Goal: Answer question/provide support

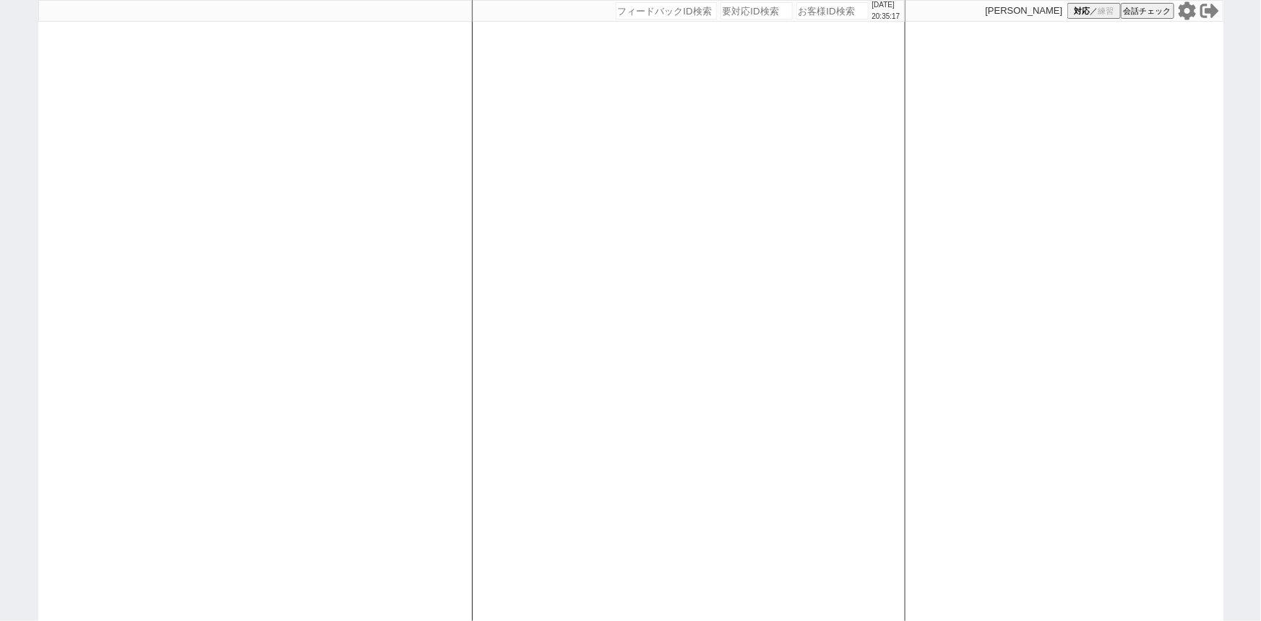
click at [1191, 23] on div "[PERSON_NAME] 対応 ／ 練習 会話チェック" at bounding box center [1064, 310] width 318 height 621
click at [1188, 15] on icon at bounding box center [1186, 10] width 17 height 18
click at [804, 9] on input "number" at bounding box center [832, 10] width 72 height 17
paste input "613115"
type input "613115"
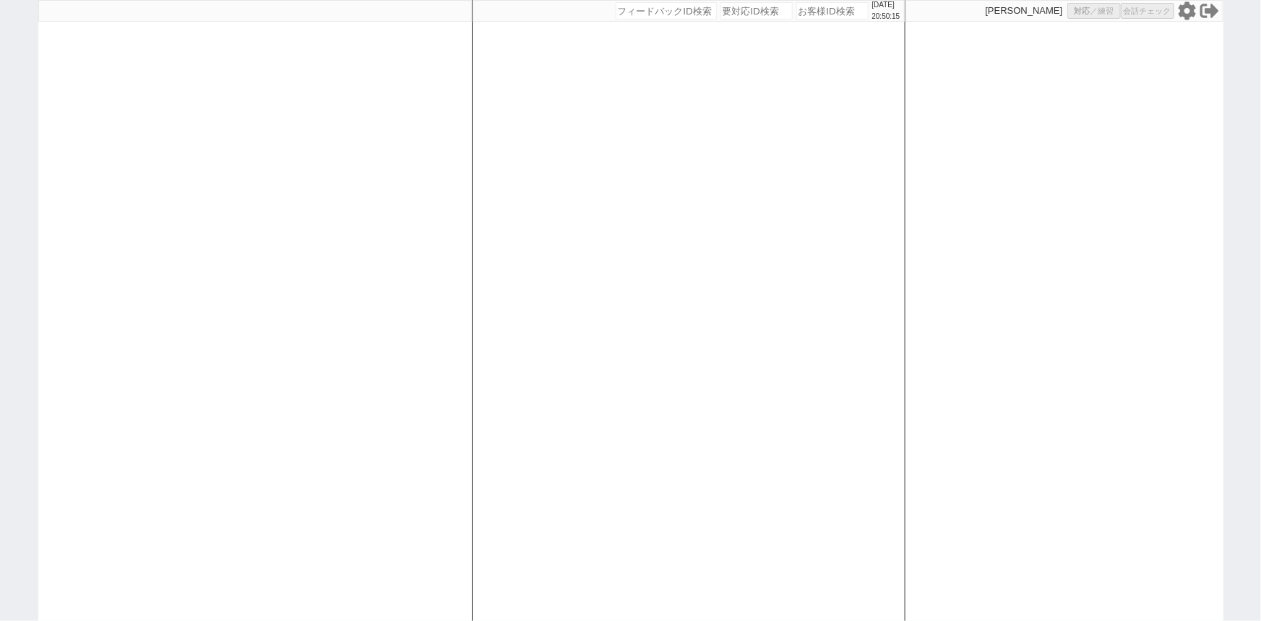
select select
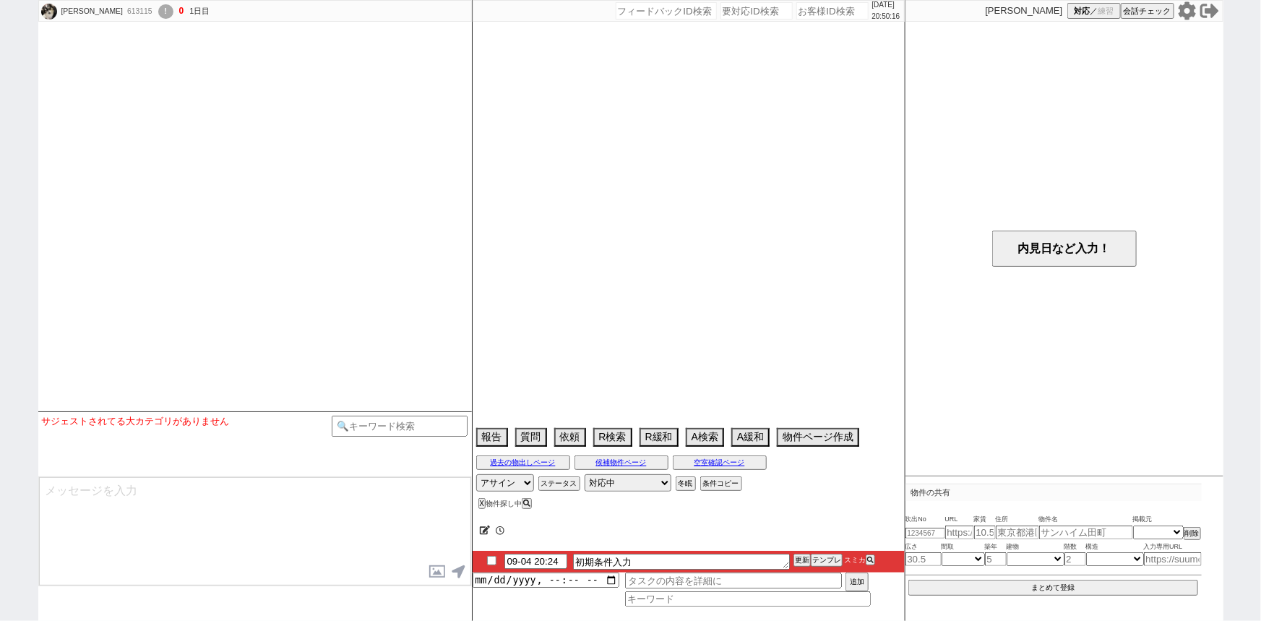
scroll to position [1193, 0]
select select "15"
select select "0"
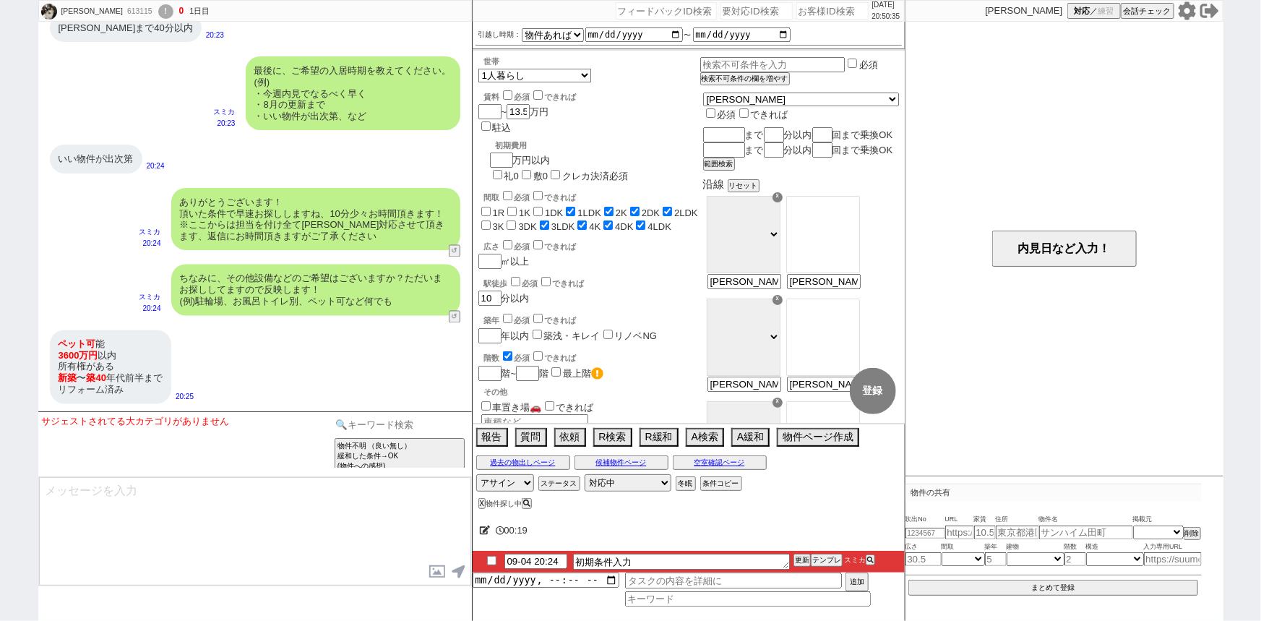
click at [371, 422] on input at bounding box center [400, 424] width 137 height 18
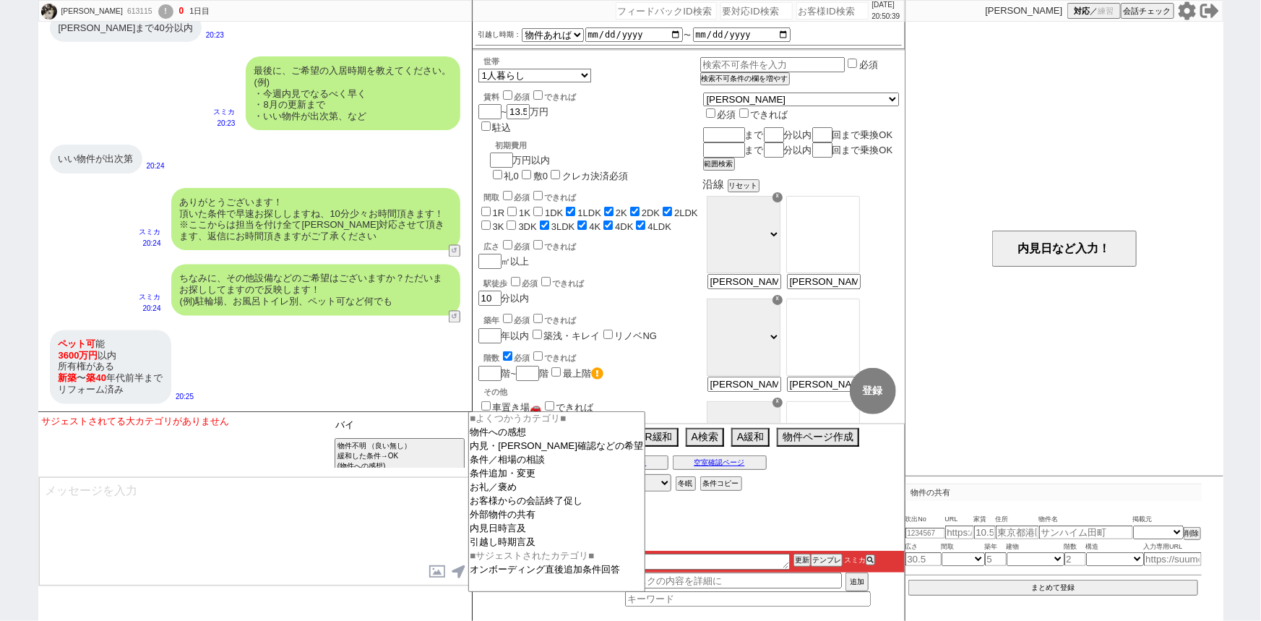
type input "バ"
type input "売買"
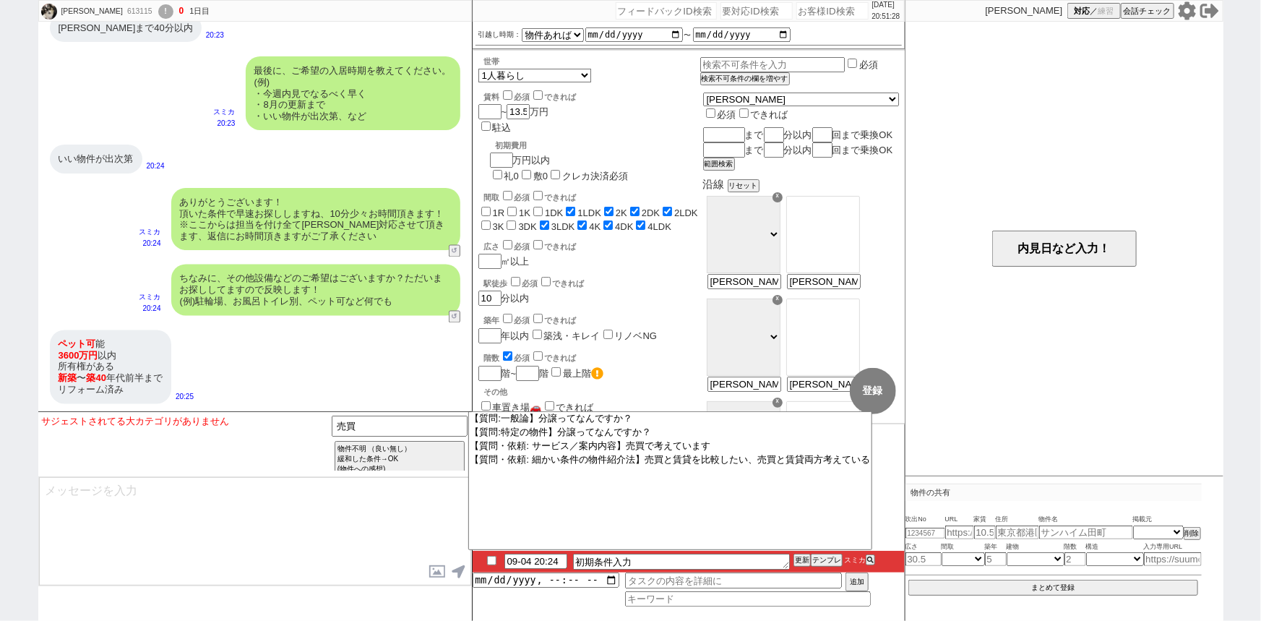
click at [61, 315] on div "ちなみに、その他設備などのご希望はございますか？ただいまお探ししてますので反映します！ (例)駐輪場、お風呂トイレ別、ペット可など何でも スミカ 20:24 …" at bounding box center [254, 290] width 433 height 66
